Goal: Task Accomplishment & Management: Use online tool/utility

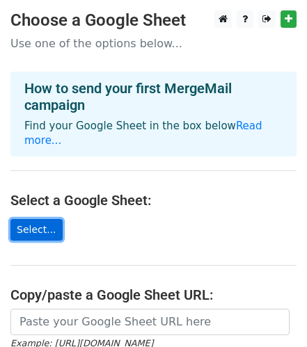
click at [42, 219] on link "Select..." at bounding box center [36, 230] width 52 height 22
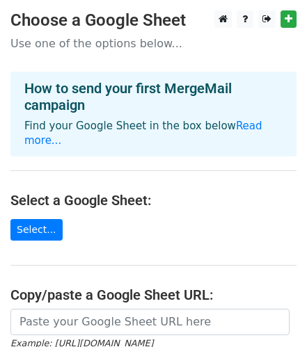
click at [196, 201] on main "Choose a Google Sheet Use one of the options below... How to send your first Me…" at bounding box center [153, 235] width 307 height 450
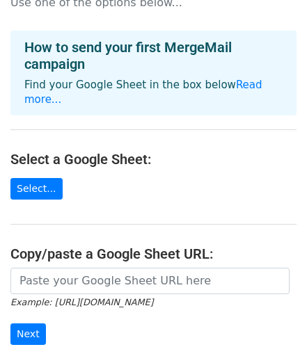
scroll to position [40, 0]
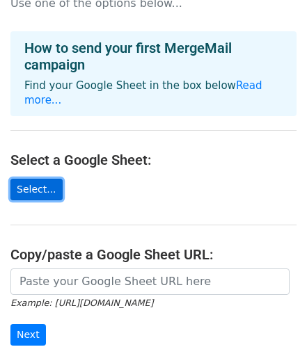
click at [34, 179] on link "Select..." at bounding box center [36, 190] width 52 height 22
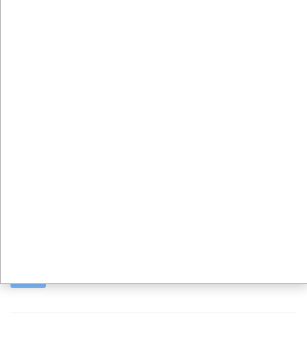
scroll to position [97, 0]
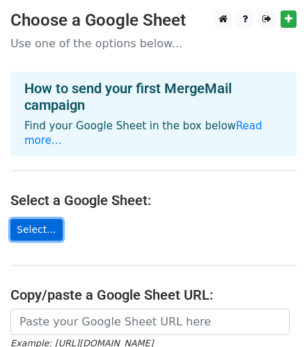
click at [36, 219] on link "Select..." at bounding box center [36, 230] width 52 height 22
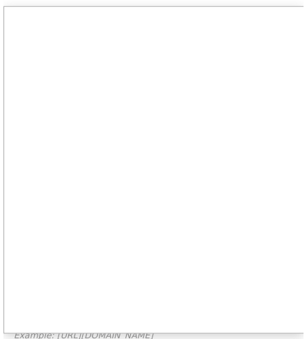
scroll to position [1, 0]
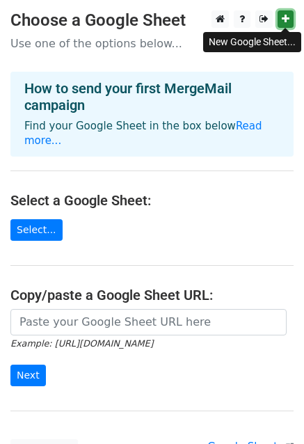
click at [288, 18] on icon at bounding box center [286, 19] width 8 height 10
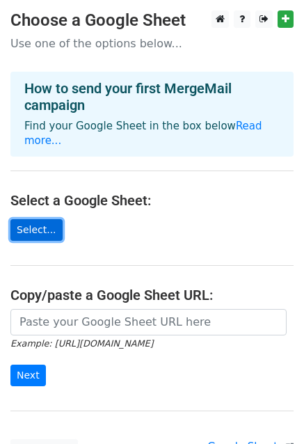
click at [38, 219] on link "Select..." at bounding box center [36, 230] width 52 height 22
click at [40, 219] on link "Select..." at bounding box center [36, 230] width 52 height 22
click at [37, 219] on link "Select..." at bounding box center [36, 230] width 52 height 22
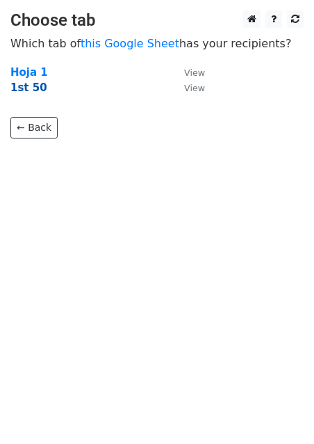
click at [26, 88] on strong "1st 50" at bounding box center [28, 87] width 37 height 13
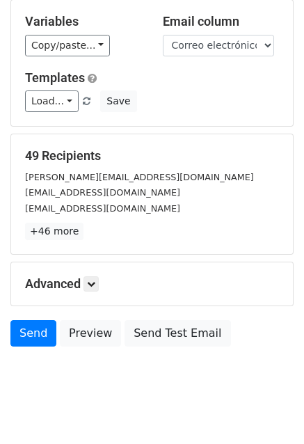
scroll to position [139, 0]
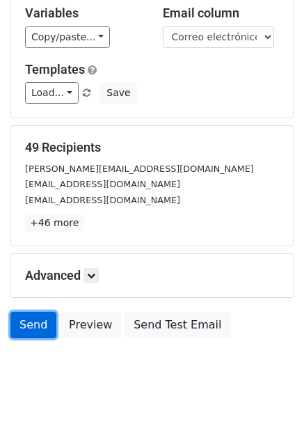
click at [31, 326] on link "Send" at bounding box center [33, 325] width 46 height 26
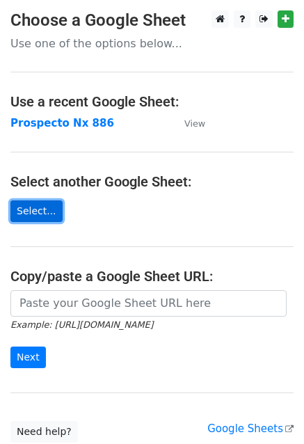
click at [33, 208] on link "Select..." at bounding box center [36, 211] width 52 height 22
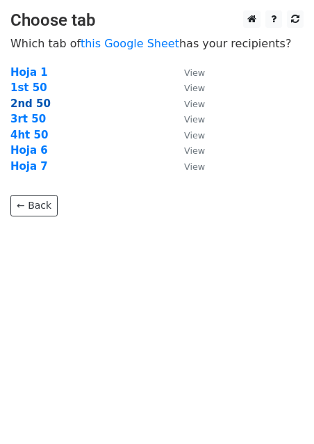
click at [26, 105] on strong "2nd 50" at bounding box center [30, 103] width 40 height 13
